Goal: Information Seeking & Learning: Learn about a topic

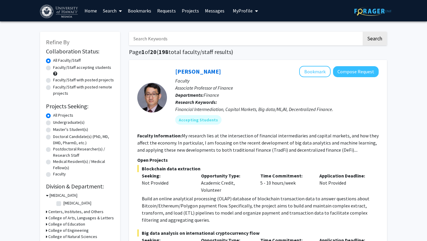
click at [76, 122] on label "Undergraduate(s)" at bounding box center [68, 122] width 31 height 6
click at [57, 122] on input "Undergraduate(s)" at bounding box center [55, 121] width 4 height 4
radio input "true"
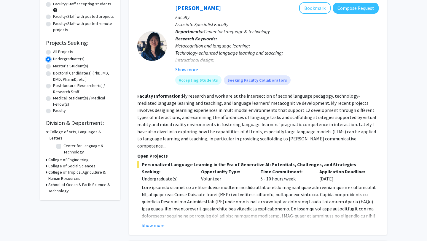
scroll to position [64, 0]
click at [74, 181] on h3 "School of Ocean & Earth Science & Technology" at bounding box center [81, 187] width 66 height 12
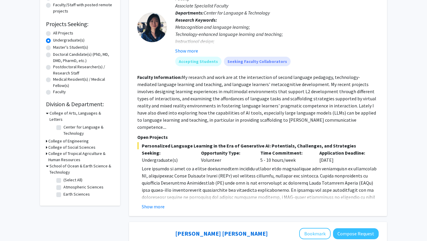
scroll to position [83, 0]
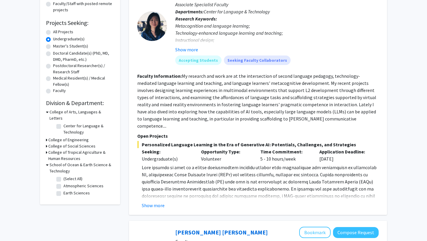
click at [64, 176] on label "(Select All)" at bounding box center [73, 179] width 19 height 6
click at [64, 176] on input "(Select All)" at bounding box center [66, 178] width 4 height 4
checkbox input "true"
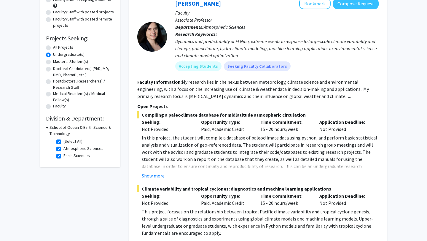
scroll to position [69, 0]
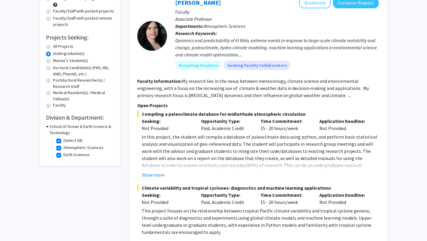
click at [71, 124] on h3 "School of Ocean & Earth Science & Technology" at bounding box center [82, 129] width 65 height 12
click at [71, 124] on h3 "School of Ocean & Earth Science & Technology" at bounding box center [81, 129] width 66 height 12
click at [64, 141] on label "(Select All)" at bounding box center [73, 140] width 19 height 6
click at [64, 141] on input "(Select All)" at bounding box center [66, 139] width 4 height 4
checkbox input "false"
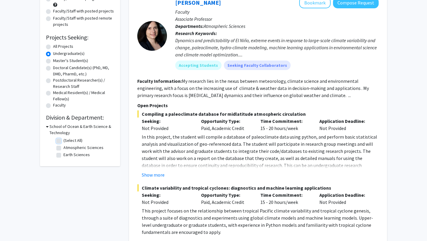
checkbox input "false"
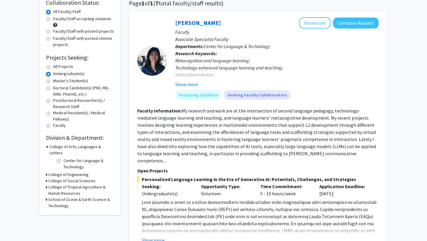
scroll to position [49, 0]
click at [80, 184] on h3 "College of Tropical Agriculture & Human Resources" at bounding box center [81, 190] width 66 height 12
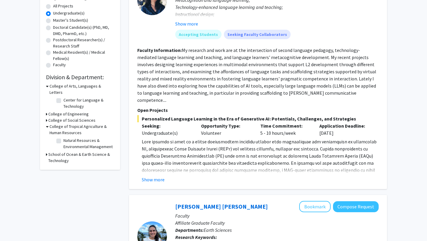
scroll to position [111, 0]
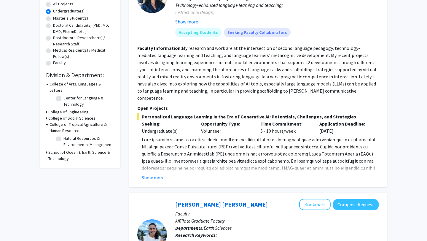
click at [88, 115] on h3 "College of Social Sciences" at bounding box center [71, 118] width 47 height 6
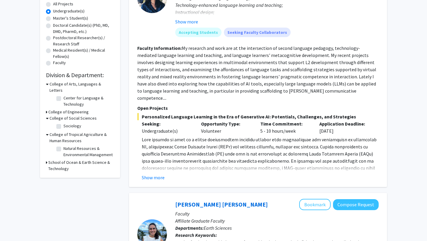
click at [88, 115] on h3 "College of Social Sciences" at bounding box center [73, 118] width 47 height 6
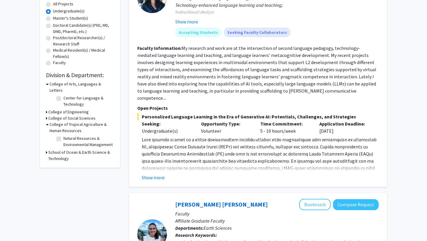
click at [82, 109] on h3 "College of Engineering" at bounding box center [68, 112] width 40 height 6
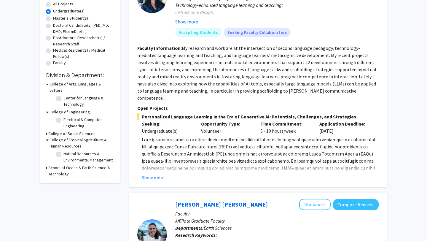
click at [82, 109] on h3 "College of Engineering" at bounding box center [70, 112] width 40 height 6
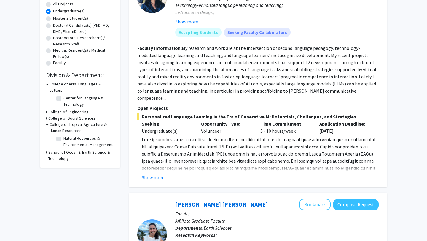
click at [84, 84] on h3 "College of Arts, Languages & Letters" at bounding box center [82, 87] width 65 height 12
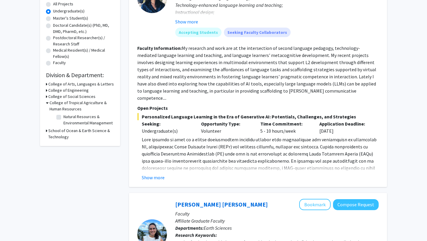
click at [84, 84] on h3 "College of Arts, Languages & Letters" at bounding box center [81, 84] width 66 height 6
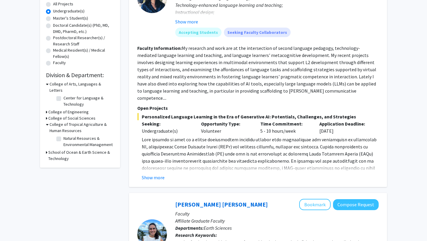
click at [70, 151] on h3 "School of Ocean & Earth Science & Technology" at bounding box center [81, 155] width 66 height 12
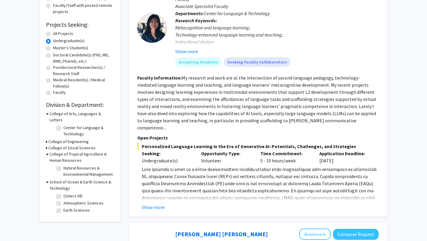
scroll to position [98, 0]
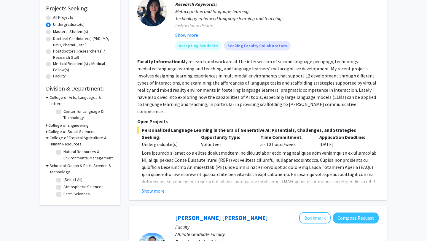
click at [67, 149] on label "Natural Resources & Environmental Management" at bounding box center [88, 155] width 49 height 12
click at [67, 149] on input "Natural Resources & Environmental Management" at bounding box center [66, 151] width 4 height 4
checkbox input "true"
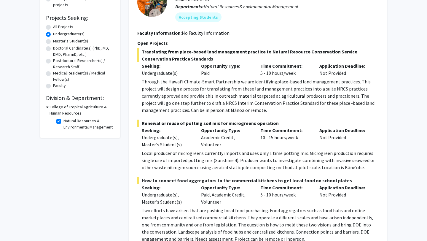
scroll to position [91, 0]
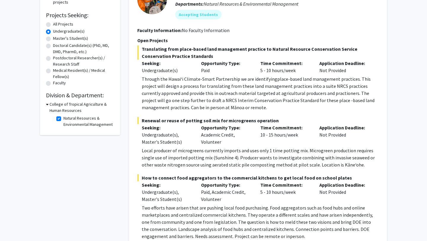
click at [82, 120] on label "Natural Resources & Environmental Management" at bounding box center [88, 121] width 49 height 12
click at [67, 119] on input "Natural Resources & Environmental Management" at bounding box center [66, 117] width 4 height 4
checkbox input "false"
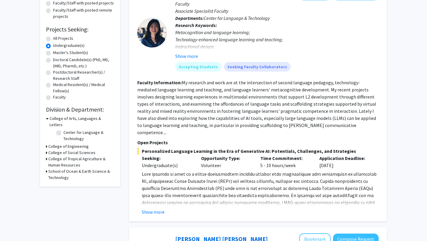
scroll to position [74, 0]
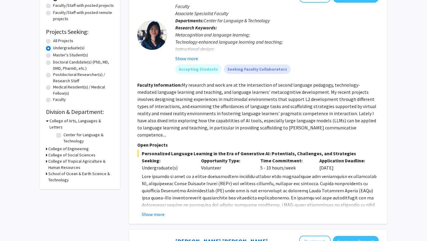
click at [68, 41] on label "All Projects" at bounding box center [63, 41] width 20 height 6
click at [57, 41] on input "All Projects" at bounding box center [55, 40] width 4 height 4
radio input "true"
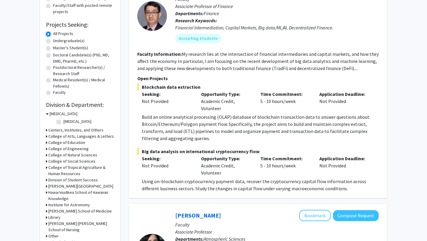
scroll to position [86, 0]
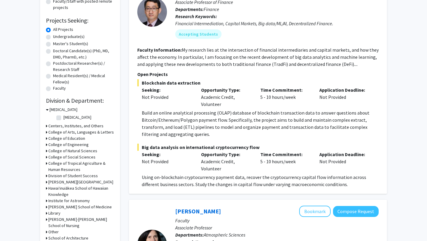
click at [84, 152] on h3 "College of Natural Sciences" at bounding box center [72, 151] width 49 height 6
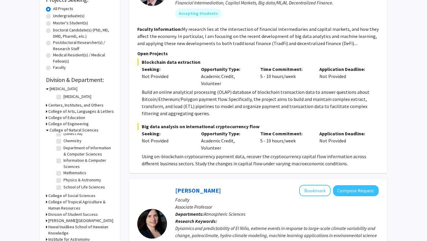
scroll to position [124, 0]
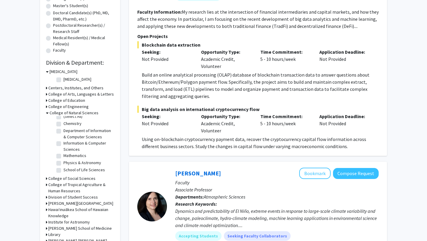
click at [85, 172] on label "School of Life Sciences" at bounding box center [85, 170] width 42 height 6
click at [67, 171] on input "School of Life Sciences" at bounding box center [66, 169] width 4 height 4
checkbox input "true"
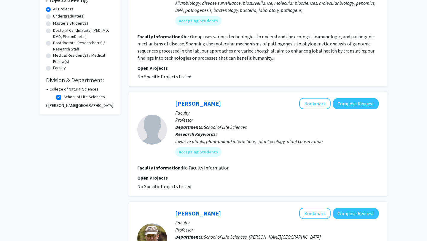
scroll to position [89, 0]
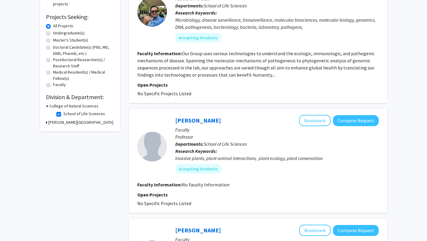
click at [77, 115] on label "School of Life Sciences" at bounding box center [85, 114] width 42 height 6
click at [67, 115] on input "School of Life Sciences" at bounding box center [66, 113] width 4 height 4
checkbox input "false"
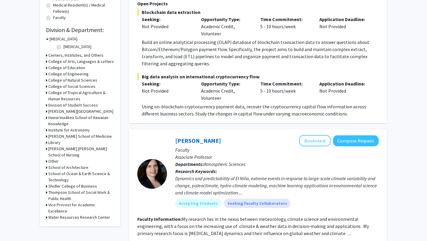
scroll to position [157, 0]
click at [90, 174] on h3 "School of Ocean & Earth Science & Technology" at bounding box center [81, 176] width 66 height 12
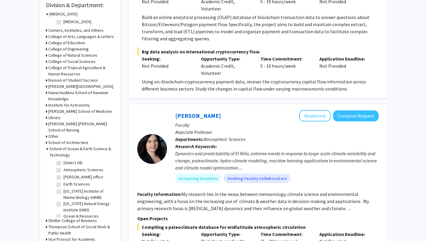
scroll to position [183, 0]
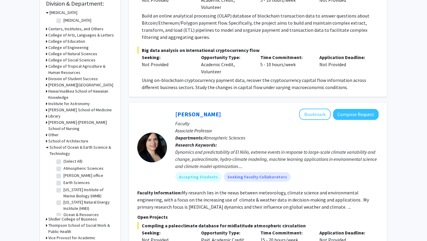
click at [64, 189] on label "[US_STATE] Institute of Marine Biology (HIMB)" at bounding box center [88, 193] width 49 height 12
click at [64, 189] on input "[US_STATE] Institute of Marine Biology (HIMB)" at bounding box center [66, 189] width 4 height 4
checkbox input "true"
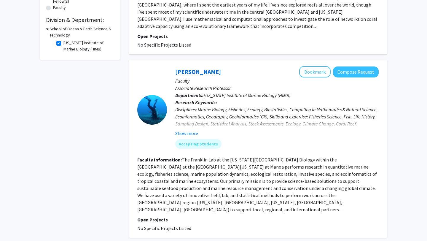
scroll to position [167, 0]
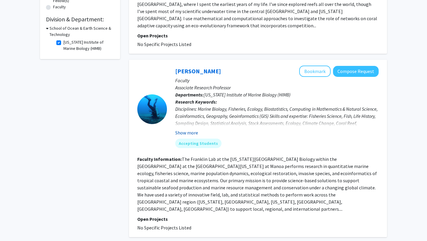
click at [196, 129] on button "Show more" at bounding box center [186, 132] width 23 height 7
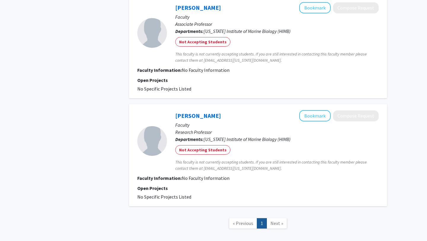
scroll to position [581, 0]
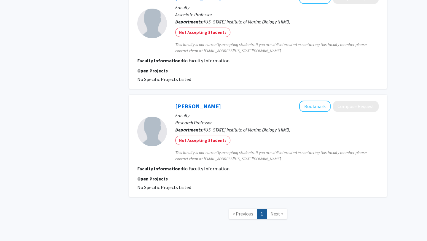
click at [280, 211] on span "Next »" at bounding box center [277, 214] width 13 height 6
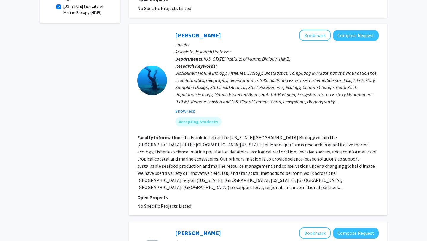
scroll to position [169, 0]
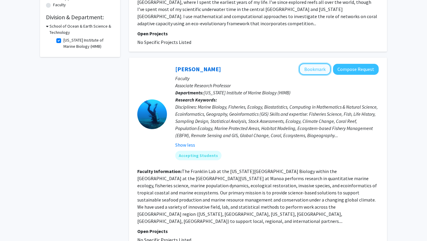
click at [318, 64] on button "Bookmark" at bounding box center [314, 69] width 31 height 11
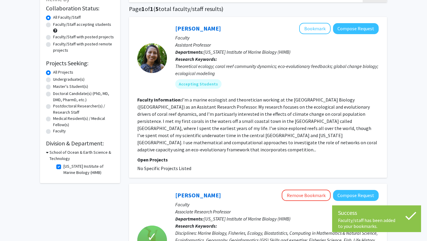
scroll to position [36, 0]
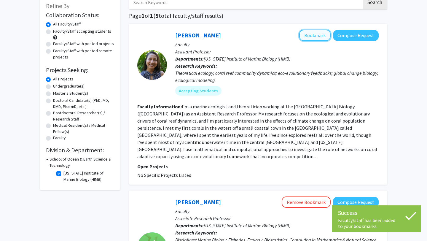
click at [319, 36] on button "Bookmark" at bounding box center [314, 35] width 31 height 11
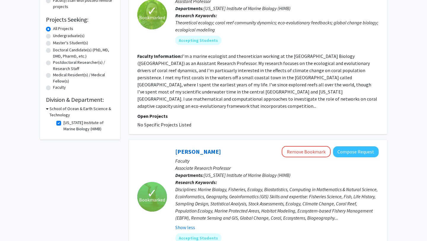
scroll to position [51, 0]
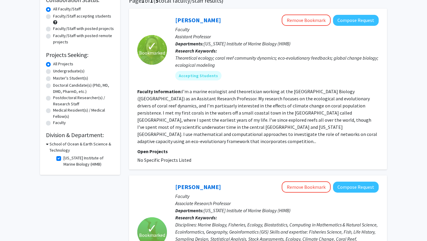
click at [93, 160] on label "[US_STATE] Institute of Marine Biology (HIMB)" at bounding box center [88, 161] width 49 height 12
click at [67, 159] on input "[US_STATE] Institute of Marine Biology (HIMB)" at bounding box center [66, 157] width 4 height 4
checkbox input "false"
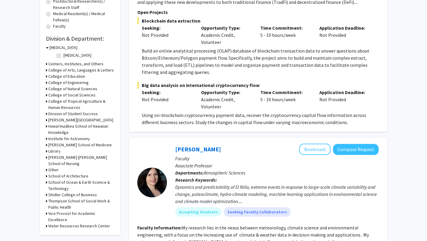
scroll to position [150, 0]
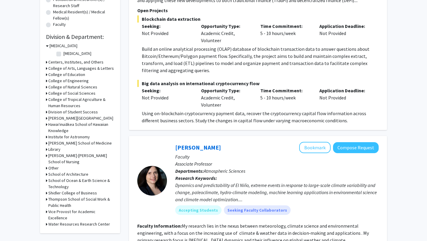
click at [86, 181] on h3 "School of Ocean & Earth Science & Technology" at bounding box center [81, 183] width 66 height 12
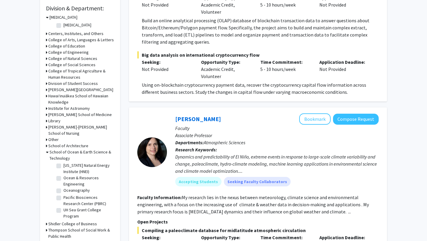
scroll to position [0, 0]
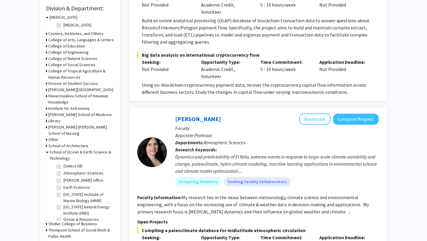
click at [62, 166] on fg-checkbox "(Select All) (Select All)" at bounding box center [84, 166] width 56 height 7
click at [64, 166] on label "(Select All)" at bounding box center [73, 166] width 19 height 6
click at [64, 166] on input "(Select All)" at bounding box center [66, 165] width 4 height 4
checkbox input "true"
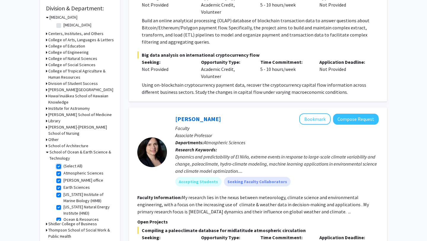
checkbox input "true"
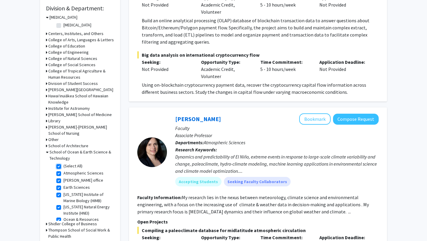
checkbox input "true"
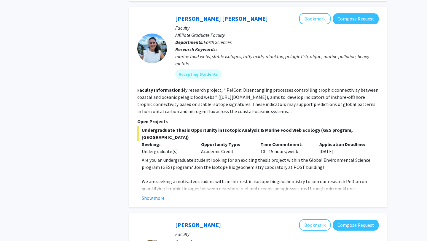
scroll to position [570, 0]
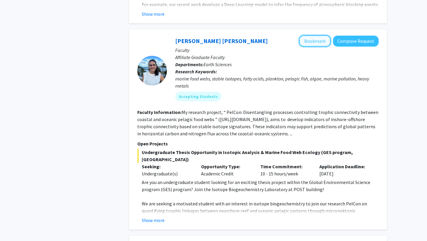
click at [307, 42] on button "Bookmark" at bounding box center [314, 40] width 31 height 11
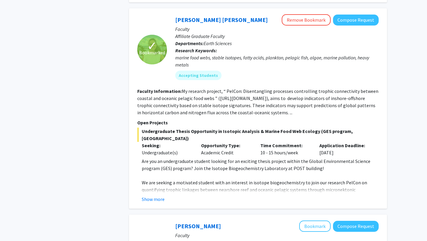
scroll to position [592, 0]
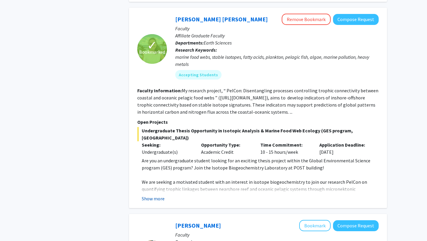
click at [161, 195] on button "Show more" at bounding box center [153, 198] width 23 height 7
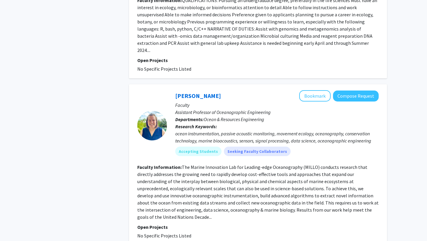
scroll to position [1203, 0]
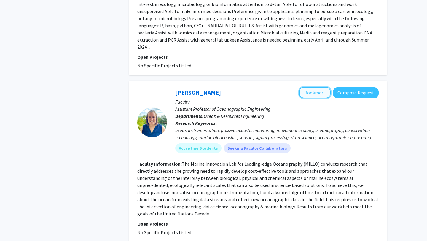
click at [318, 87] on button "Bookmark" at bounding box center [314, 92] width 31 height 11
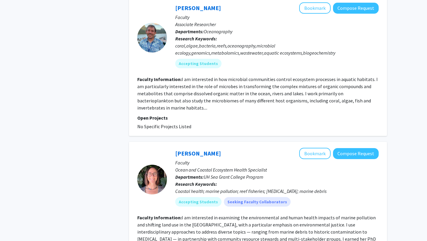
scroll to position [1654, 0]
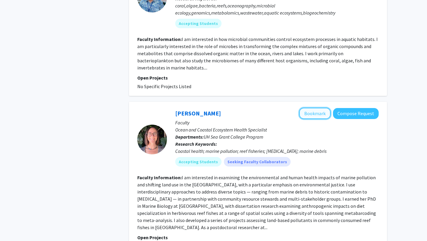
click at [316, 108] on button "Bookmark" at bounding box center [314, 113] width 31 height 11
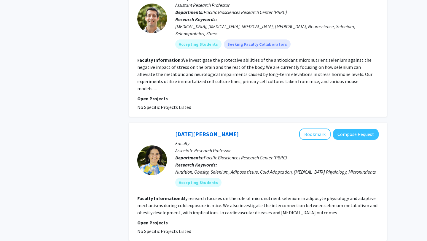
scroll to position [1942, 0]
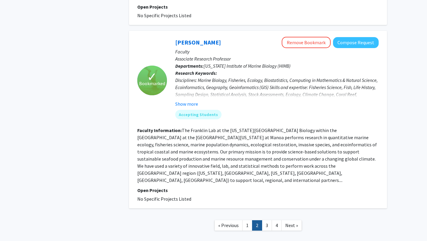
scroll to position [1200, 0]
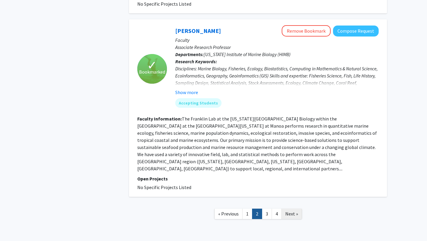
click at [288, 211] on span "Next »" at bounding box center [292, 214] width 13 height 6
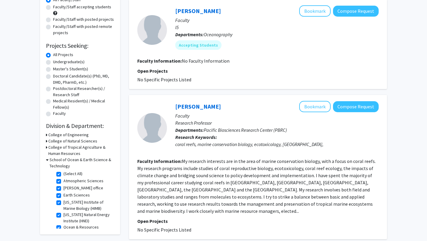
scroll to position [88, 0]
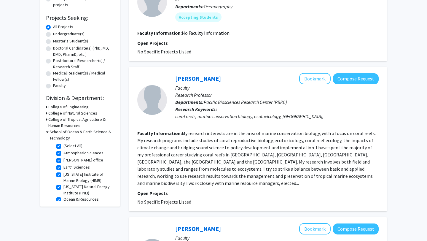
click at [356, 177] on fg-read-more "My research interests are in the area of marine conservation biology, with a fo…" at bounding box center [256, 158] width 239 height 56
click at [337, 152] on fg-read-more "My research interests are in the area of marine conservation biology, with a fo…" at bounding box center [256, 158] width 239 height 56
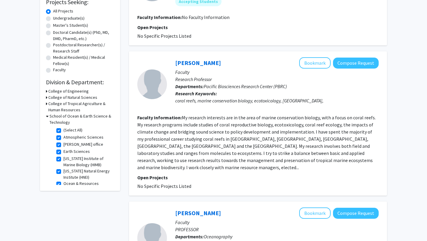
scroll to position [104, 0]
click at [314, 65] on button "Bookmark" at bounding box center [314, 62] width 31 height 11
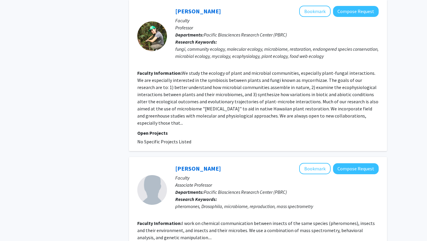
scroll to position [566, 0]
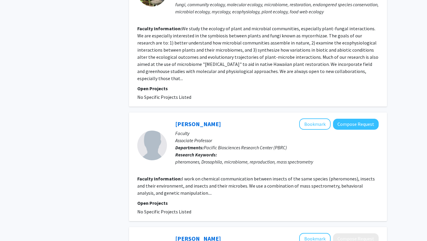
click at [355, 66] on fg-read-more "We study the ecology of plant and microbial communities, especially plant-funga…" at bounding box center [257, 54] width 241 height 56
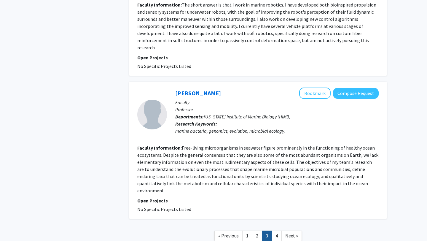
scroll to position [1092, 0]
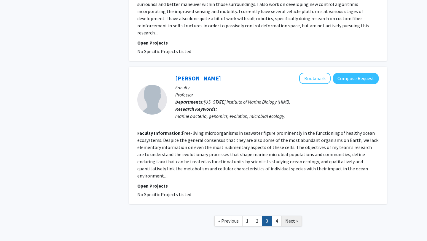
click at [294, 218] on span "Next »" at bounding box center [292, 221] width 13 height 6
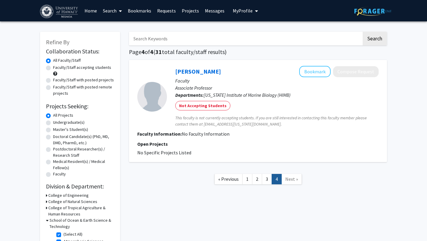
click at [50, 65] on div "Faculty/Staff accepting students" at bounding box center [80, 70] width 68 height 12
click at [53, 68] on label "Faculty/Staff accepting students" at bounding box center [82, 67] width 58 height 6
click at [53, 68] on input "Faculty/Staff accepting students" at bounding box center [55, 66] width 4 height 4
radio input "true"
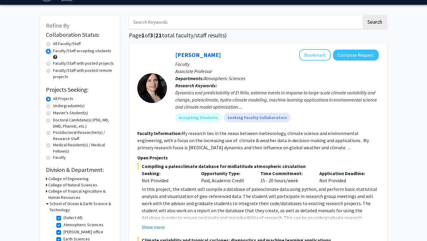
scroll to position [18, 0]
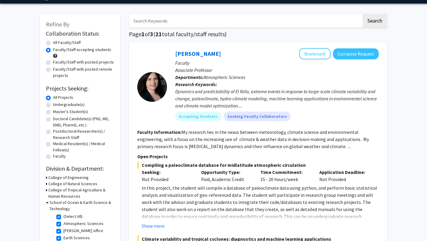
click at [53, 105] on label "Undergraduate(s)" at bounding box center [68, 104] width 31 height 6
click at [53, 105] on input "Undergraduate(s)" at bounding box center [55, 103] width 4 height 4
radio input "true"
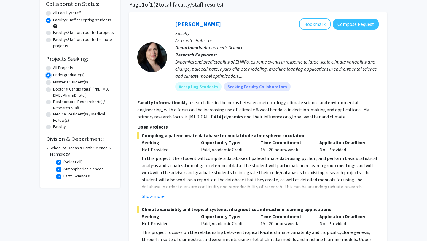
scroll to position [79, 0]
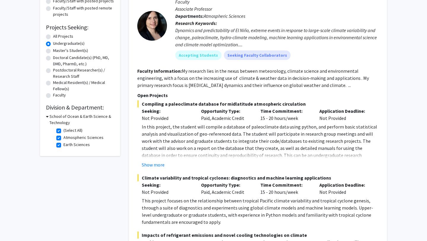
click at [66, 129] on label "(Select All)" at bounding box center [73, 130] width 19 height 6
click at [66, 129] on input "(Select All)" at bounding box center [66, 129] width 4 height 4
checkbox input "false"
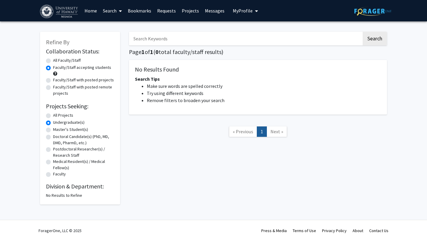
click at [75, 68] on label "Faculty/Staff accepting students" at bounding box center [82, 67] width 58 height 6
click at [57, 68] on input "Faculty/Staff accepting students" at bounding box center [55, 66] width 4 height 4
click at [55, 75] on span at bounding box center [55, 74] width 4 height 4
click at [54, 73] on span at bounding box center [55, 74] width 4 height 4
click at [53, 116] on label "All Projects" at bounding box center [63, 115] width 20 height 6
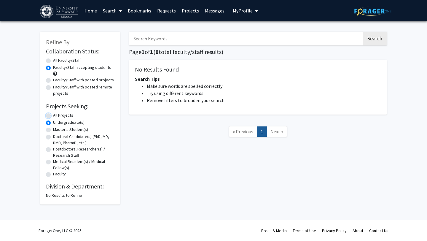
click at [53, 116] on input "All Projects" at bounding box center [55, 114] width 4 height 4
radio input "true"
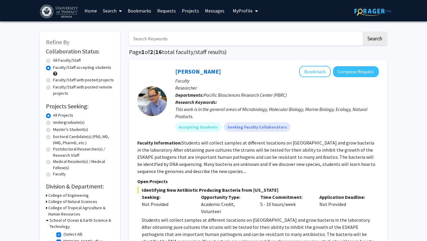
click at [53, 122] on label "Undergraduate(s)" at bounding box center [68, 122] width 31 height 6
click at [53, 122] on input "Undergraduate(s)" at bounding box center [55, 121] width 4 height 4
radio input "true"
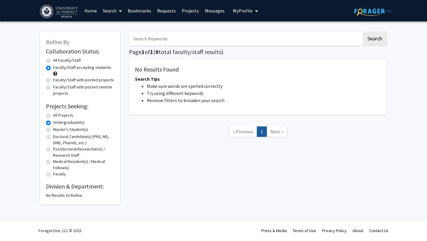
click at [53, 122] on label "Undergraduate(s)" at bounding box center [68, 122] width 31 height 6
click at [53, 122] on input "Undergraduate(s)" at bounding box center [55, 121] width 4 height 4
click at [52, 61] on div "All Faculty/Staff" at bounding box center [80, 60] width 68 height 7
click at [53, 60] on label "All Faculty/Staff" at bounding box center [67, 60] width 28 height 6
click at [53, 60] on input "All Faculty/Staff" at bounding box center [55, 59] width 4 height 4
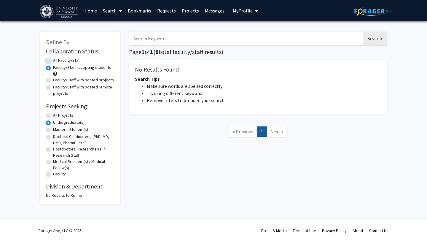
radio input "true"
click at [53, 115] on label "All Projects" at bounding box center [63, 115] width 20 height 6
click at [53, 115] on input "All Projects" at bounding box center [55, 114] width 4 height 4
radio input "true"
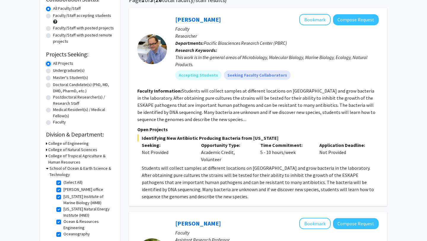
scroll to position [62, 0]
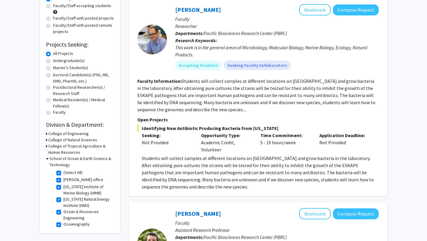
click at [69, 169] on label "(Select All)" at bounding box center [73, 172] width 19 height 6
click at [67, 169] on input "(Select All)" at bounding box center [66, 171] width 4 height 4
checkbox input "false"
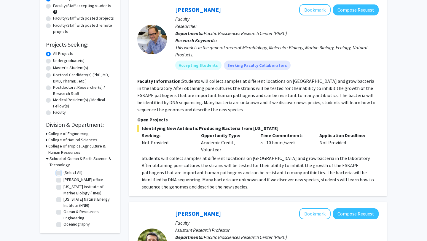
checkbox input "false"
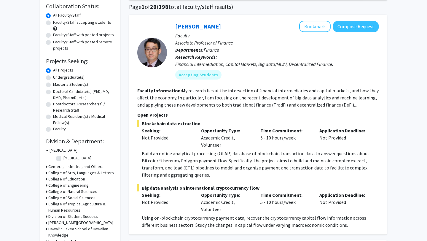
scroll to position [26, 0]
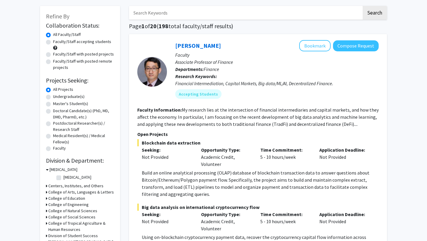
click at [74, 98] on label "Undergraduate(s)" at bounding box center [68, 96] width 31 height 6
click at [57, 97] on input "Undergraduate(s)" at bounding box center [55, 95] width 4 height 4
radio input "true"
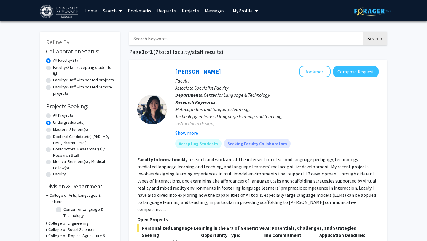
click at [92, 66] on label "Faculty/Staff accepting students" at bounding box center [82, 67] width 58 height 6
click at [57, 66] on input "Faculty/Staff accepting students" at bounding box center [55, 66] width 4 height 4
radio input "true"
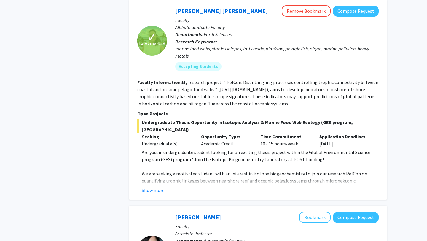
scroll to position [307, 0]
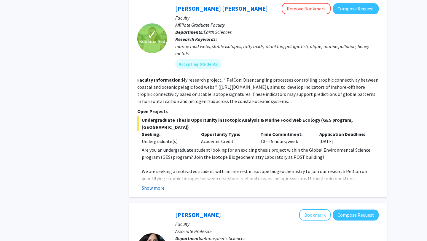
click at [155, 184] on button "Show more" at bounding box center [153, 187] width 23 height 7
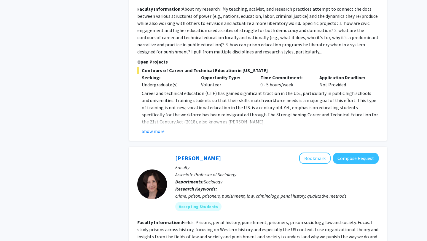
scroll to position [2639, 0]
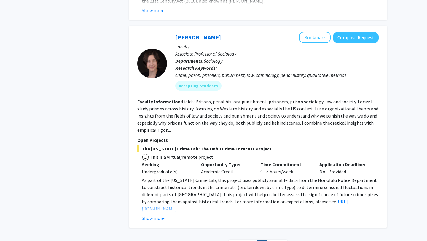
click at [277, 241] on span "Next »" at bounding box center [277, 245] width 13 height 6
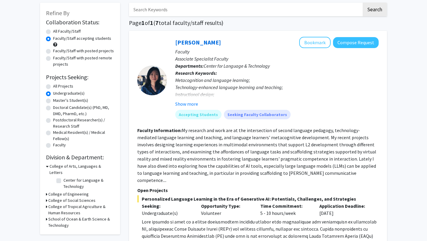
scroll to position [0, 0]
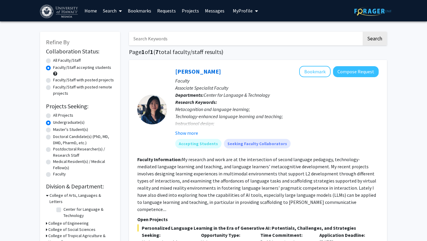
click at [152, 8] on link "Bookmarks" at bounding box center [139, 10] width 29 height 21
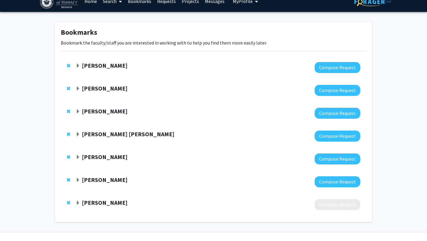
scroll to position [22, 0]
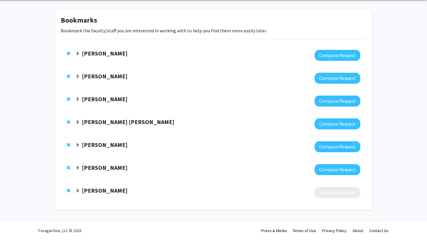
click at [78, 53] on span "Expand Joanna Philippoff Bookmark" at bounding box center [78, 53] width 5 height 5
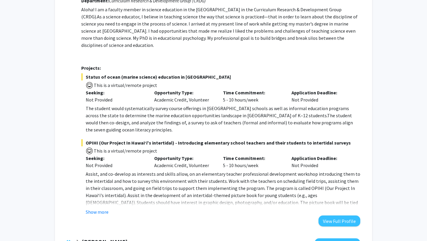
scroll to position [88, 0]
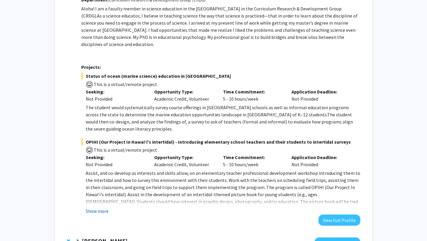
click at [102, 207] on button "Show more" at bounding box center [97, 210] width 23 height 7
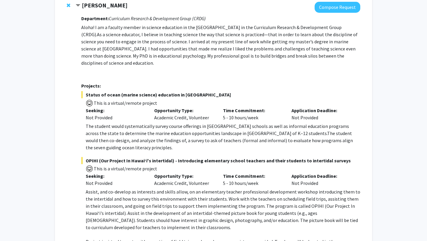
scroll to position [0, 0]
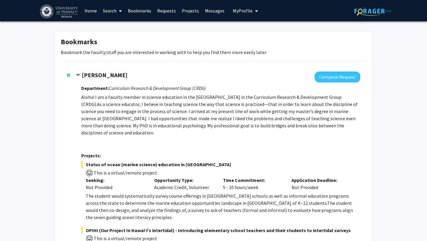
click at [82, 74] on strong "[PERSON_NAME]" at bounding box center [105, 74] width 46 height 7
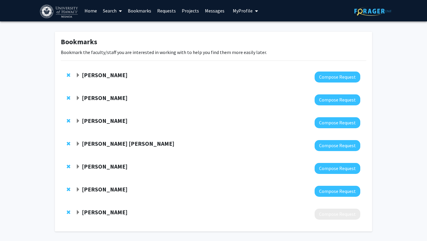
click at [93, 101] on strong "[PERSON_NAME]" at bounding box center [105, 97] width 46 height 7
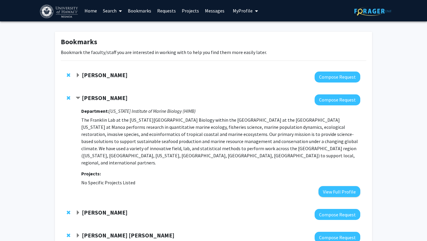
click at [93, 101] on strong "[PERSON_NAME]" at bounding box center [105, 97] width 46 height 7
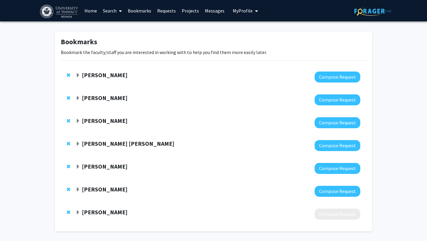
click at [92, 15] on link "Home" at bounding box center [91, 10] width 18 height 21
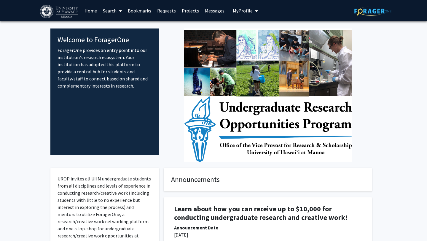
click at [104, 14] on link "Search" at bounding box center [112, 10] width 25 height 21
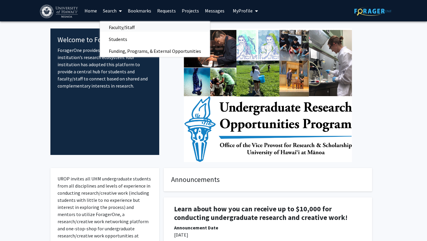
click at [115, 26] on span "Faculty/Staff" at bounding box center [122, 27] width 44 height 12
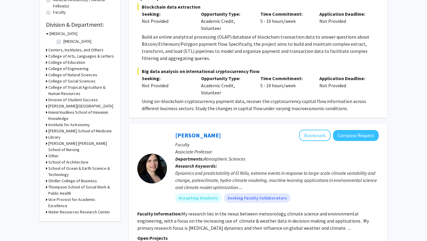
scroll to position [162, 0]
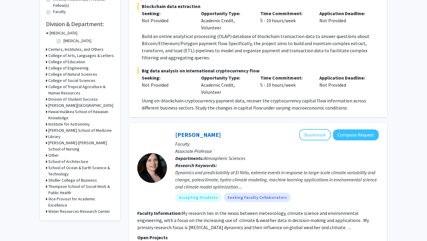
click at [78, 168] on h3 "School of Ocean & Earth Science & Technology" at bounding box center [81, 171] width 66 height 12
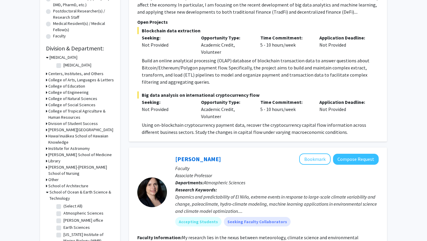
scroll to position [134, 0]
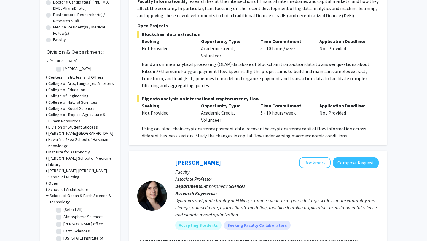
click at [70, 116] on h3 "College of Tropical Agriculture & Human Resources" at bounding box center [81, 118] width 66 height 12
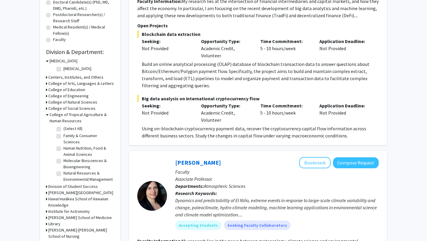
click at [64, 175] on label "Natural Resources & Environmental Management" at bounding box center [88, 176] width 49 height 12
click at [64, 174] on input "Natural Resources & Environmental Management" at bounding box center [66, 172] width 4 height 4
checkbox input "true"
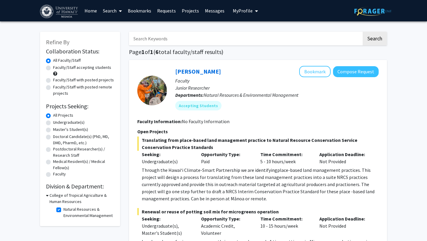
click at [77, 194] on h3 "College of Tropical Agriculture & Human Resources" at bounding box center [82, 198] width 65 height 12
click at [77, 194] on h3 "College of Tropical Agriculture & Human Resources" at bounding box center [81, 198] width 66 height 12
click at [73, 218] on label "Natural Resources & Environmental Management" at bounding box center [88, 212] width 49 height 12
click at [67, 210] on input "Natural Resources & Environmental Management" at bounding box center [66, 208] width 4 height 4
checkbox input "false"
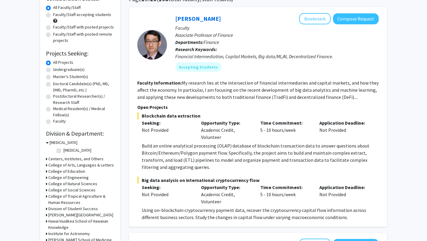
scroll to position [57, 0]
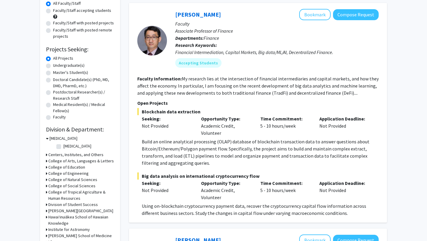
click at [84, 179] on h3 "College of Natural Sciences" at bounding box center [72, 180] width 49 height 6
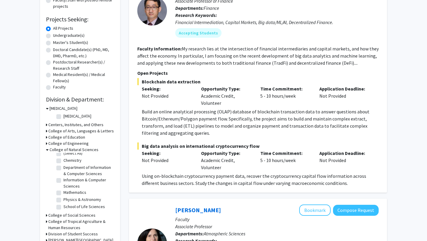
scroll to position [0, 0]
click at [64, 159] on label "(Select All)" at bounding box center [73, 157] width 19 height 6
click at [64, 158] on input "(Select All)" at bounding box center [66, 156] width 4 height 4
checkbox input "true"
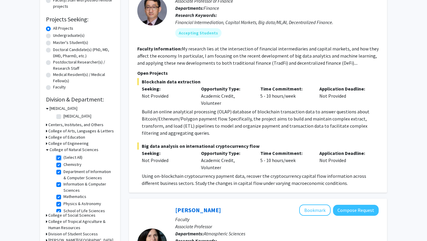
checkbox input "true"
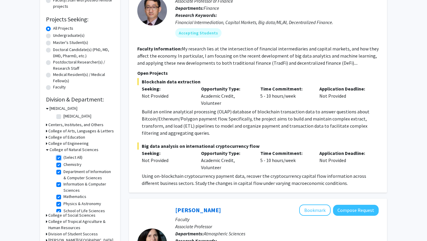
checkbox input "true"
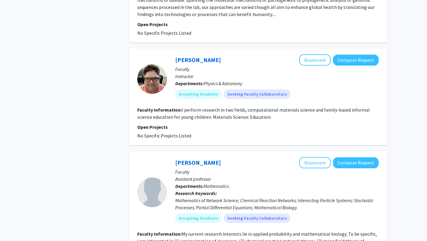
scroll to position [1329, 0]
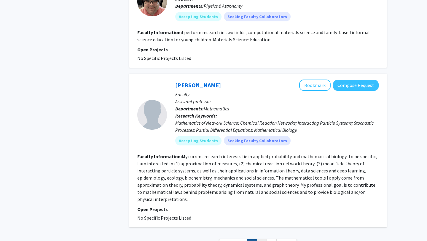
click at [262, 239] on link "2" at bounding box center [262, 244] width 10 height 10
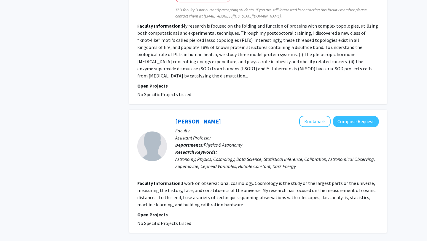
scroll to position [1102, 0]
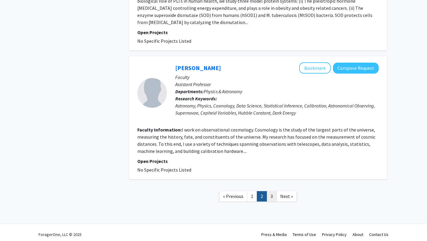
click at [273, 199] on link "3" at bounding box center [272, 196] width 10 height 10
